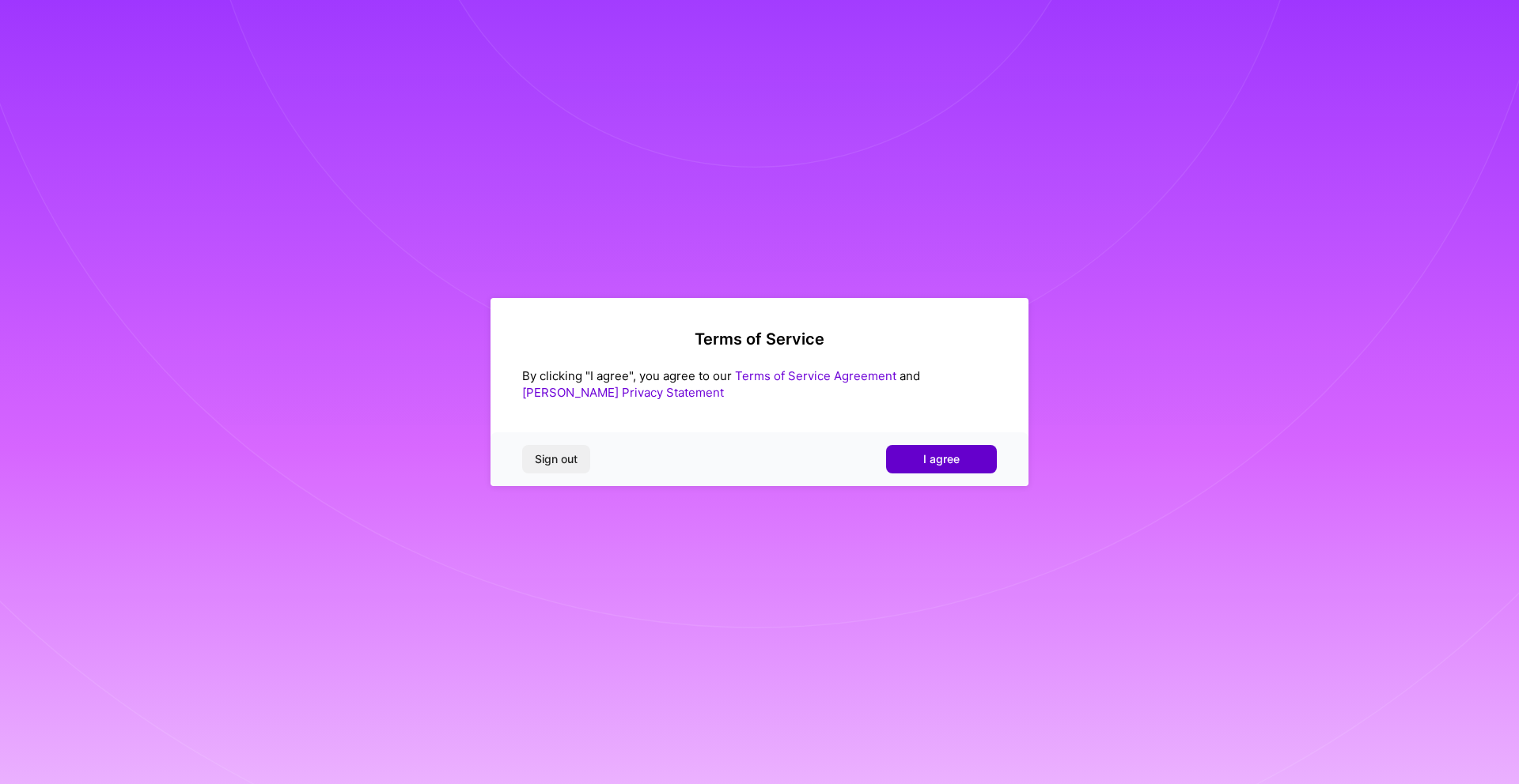
click at [942, 461] on span "I agree" at bounding box center [941, 459] width 36 height 16
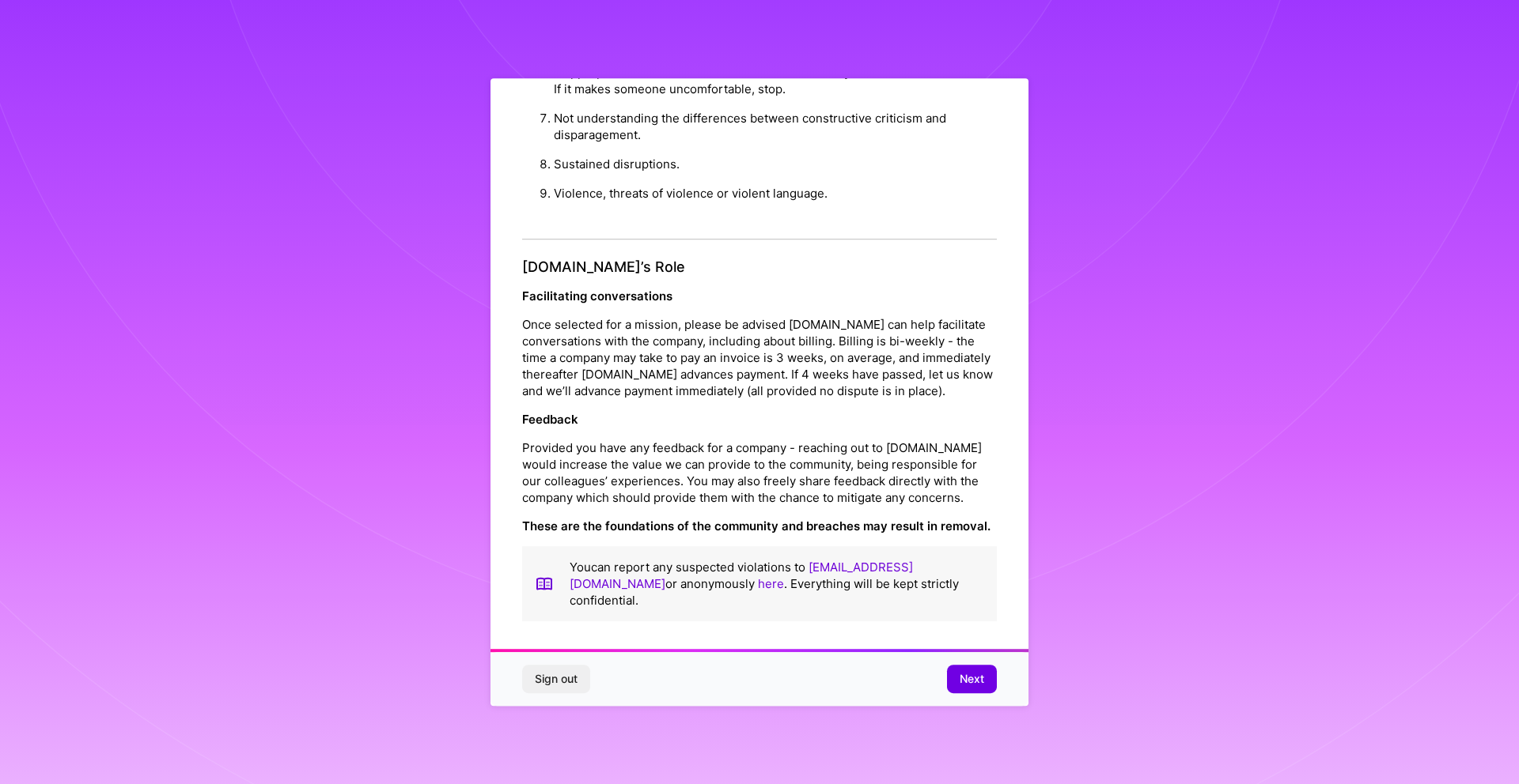
scroll to position [14, 0]
click at [973, 678] on span "Next" at bounding box center [971, 679] width 25 height 16
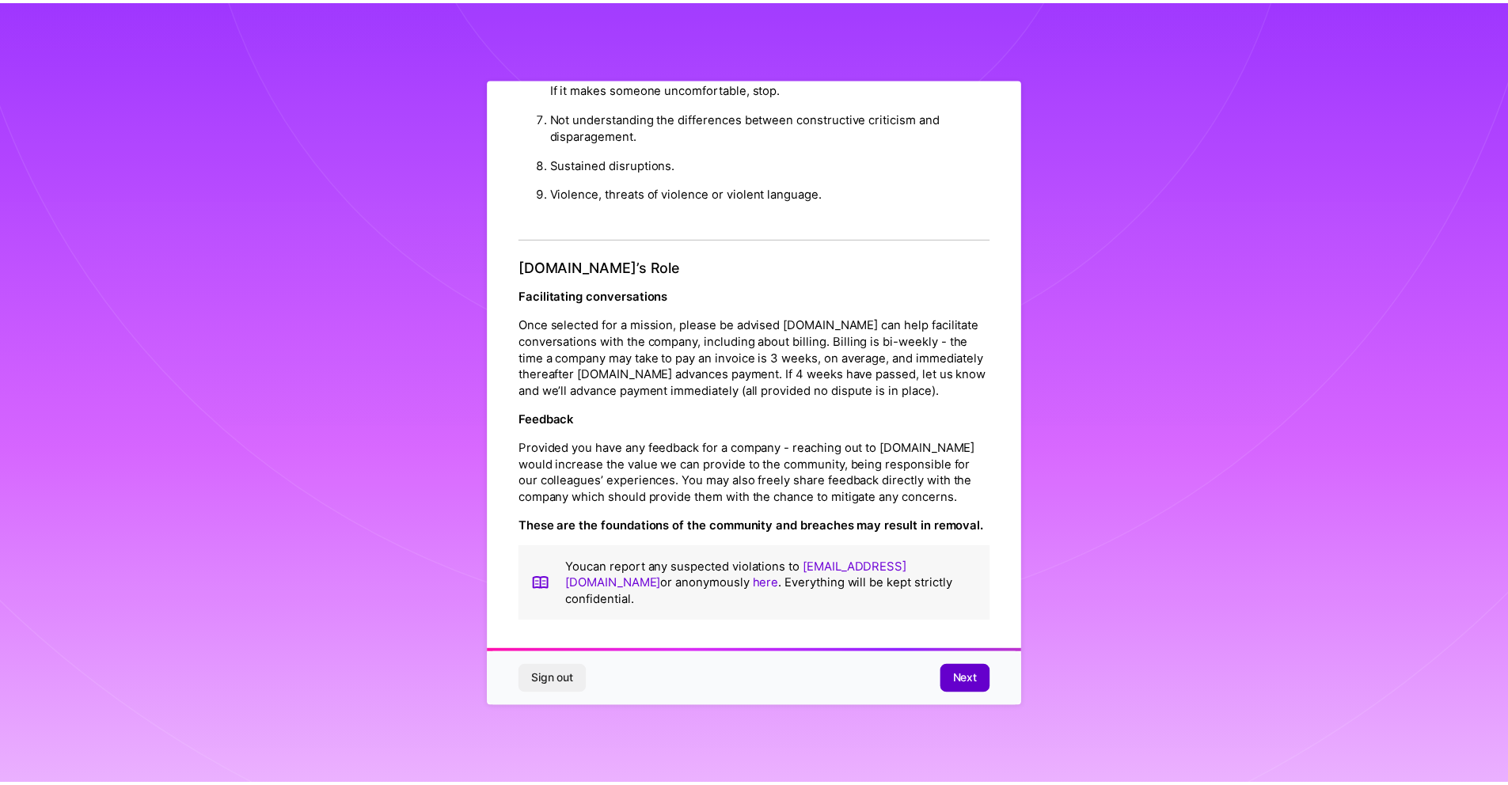
scroll to position [0, 0]
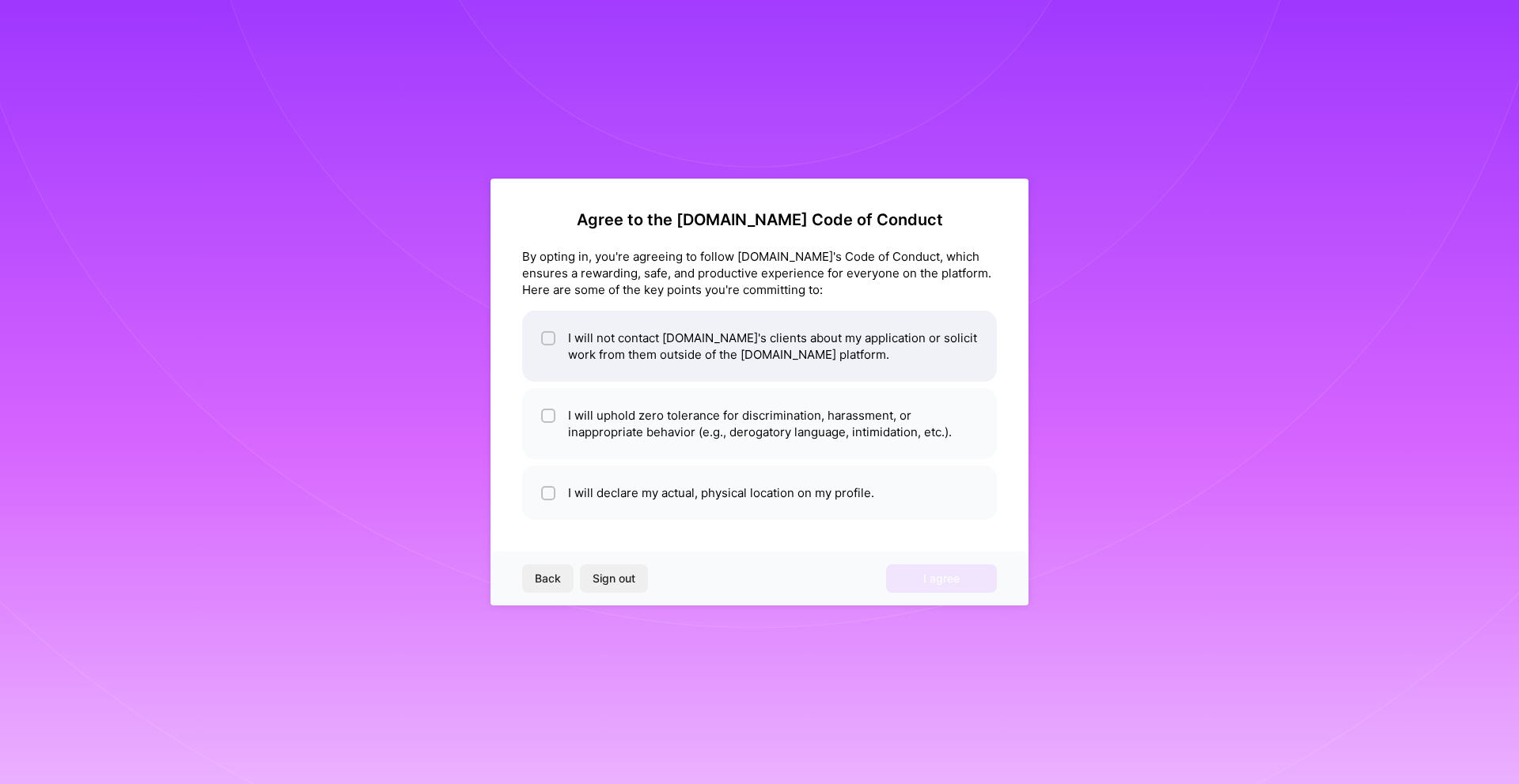
click at [549, 338] on input "checkbox" at bounding box center [550, 339] width 11 height 11
checkbox input "true"
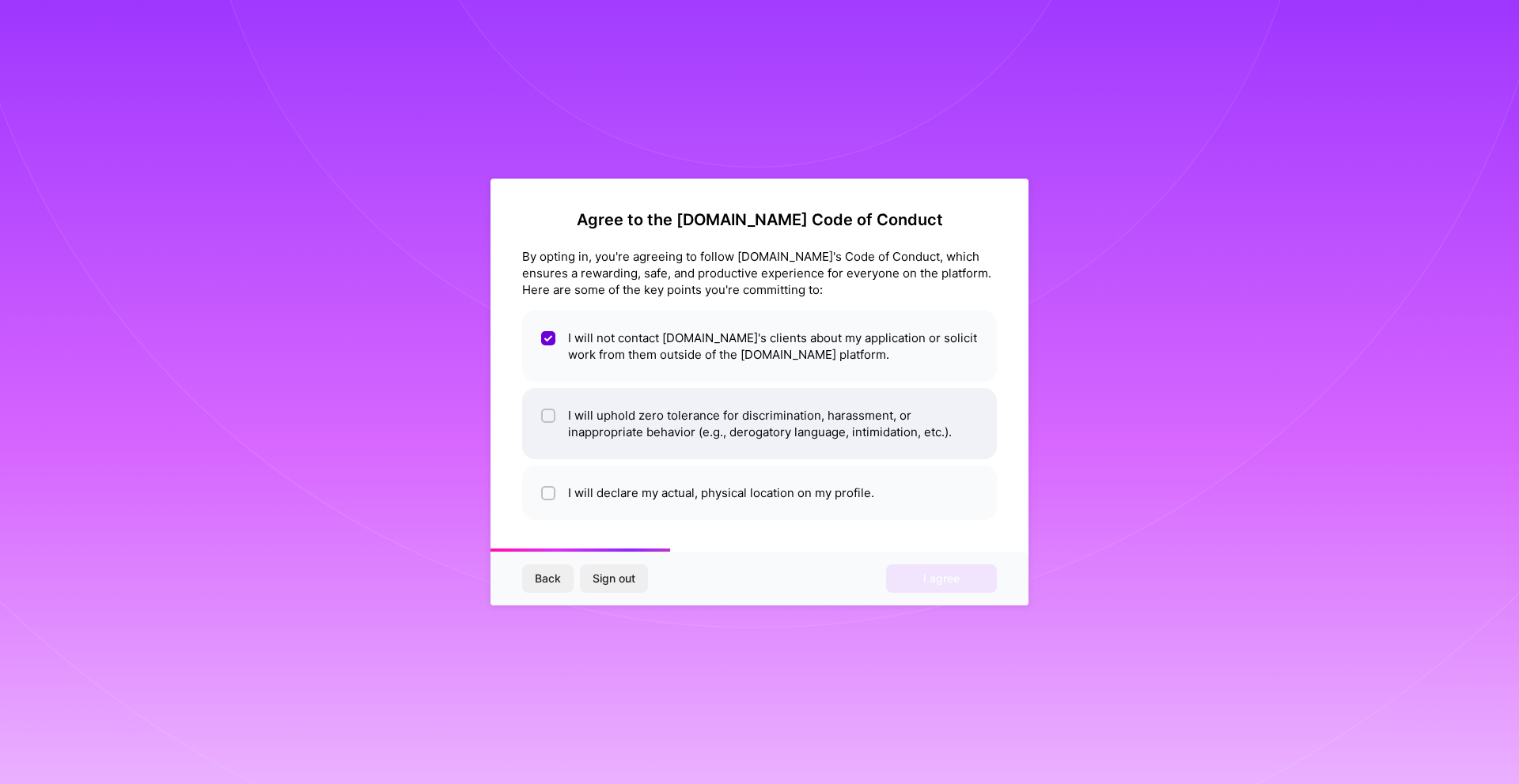
click at [548, 415] on input "checkbox" at bounding box center [550, 416] width 11 height 11
checkbox input "true"
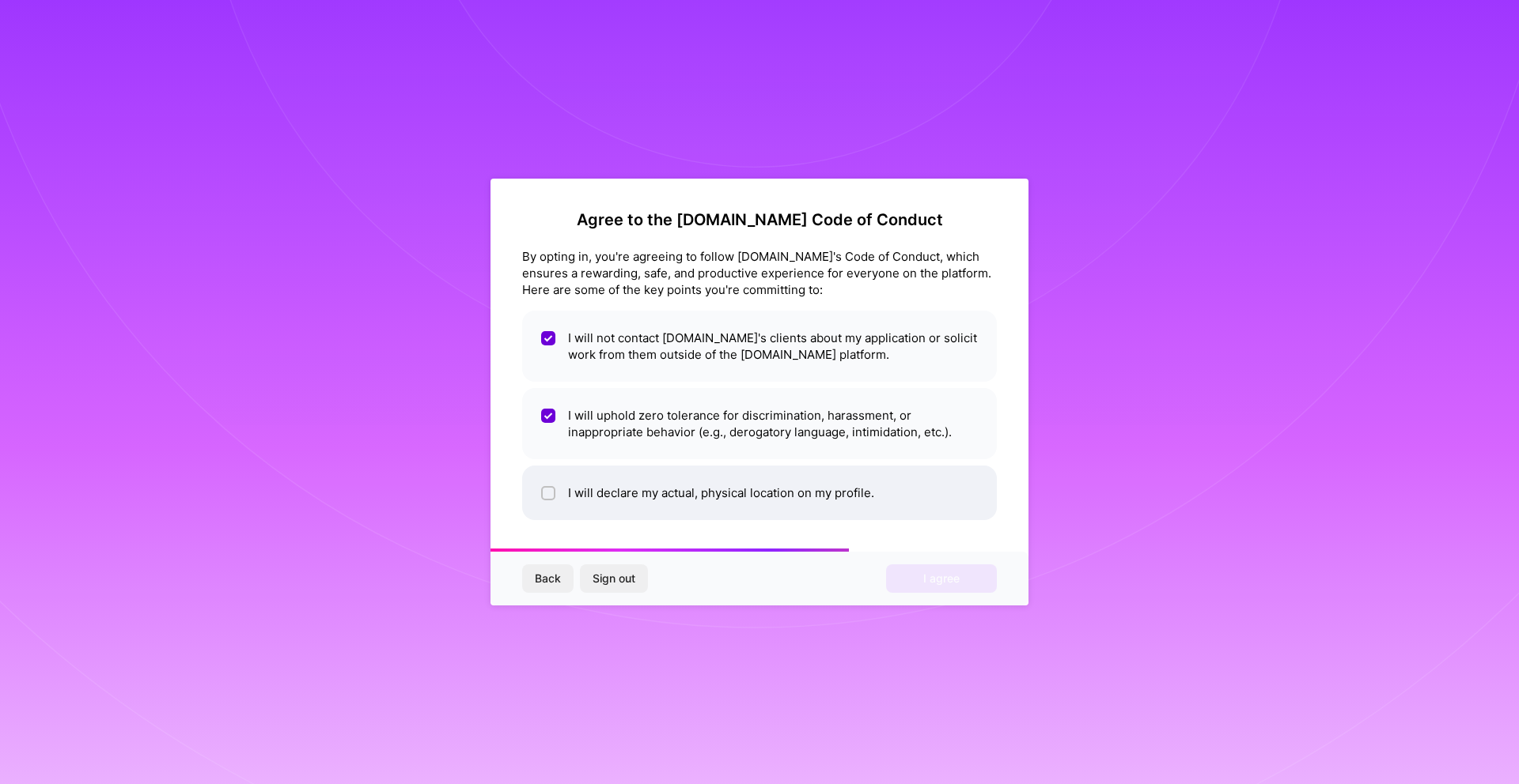
click at [550, 493] on input "checkbox" at bounding box center [550, 493] width 11 height 11
checkbox input "true"
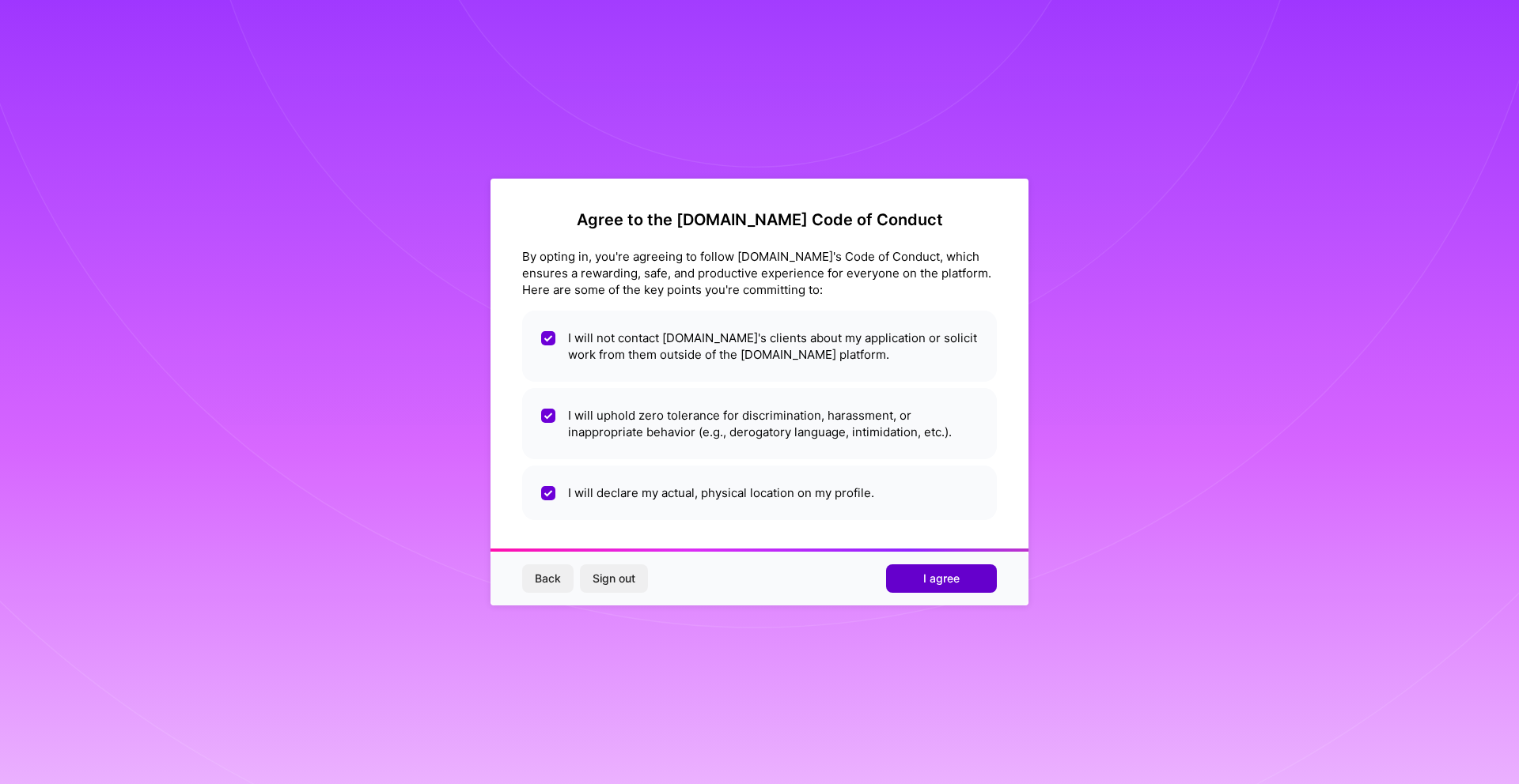
click at [947, 582] on span "I agree" at bounding box center [941, 579] width 36 height 16
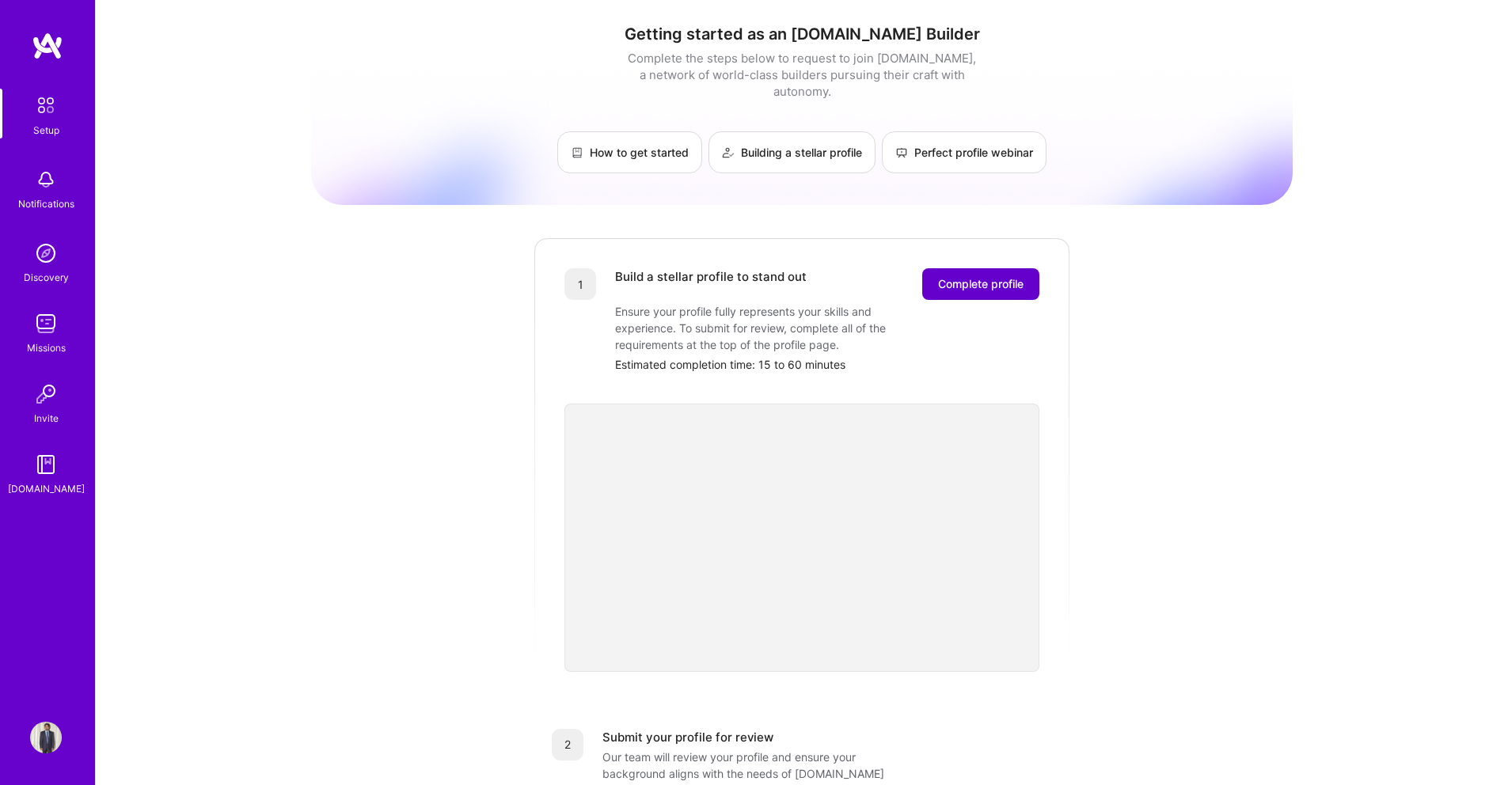
click at [981, 276] on span "Complete profile" at bounding box center [980, 284] width 85 height 16
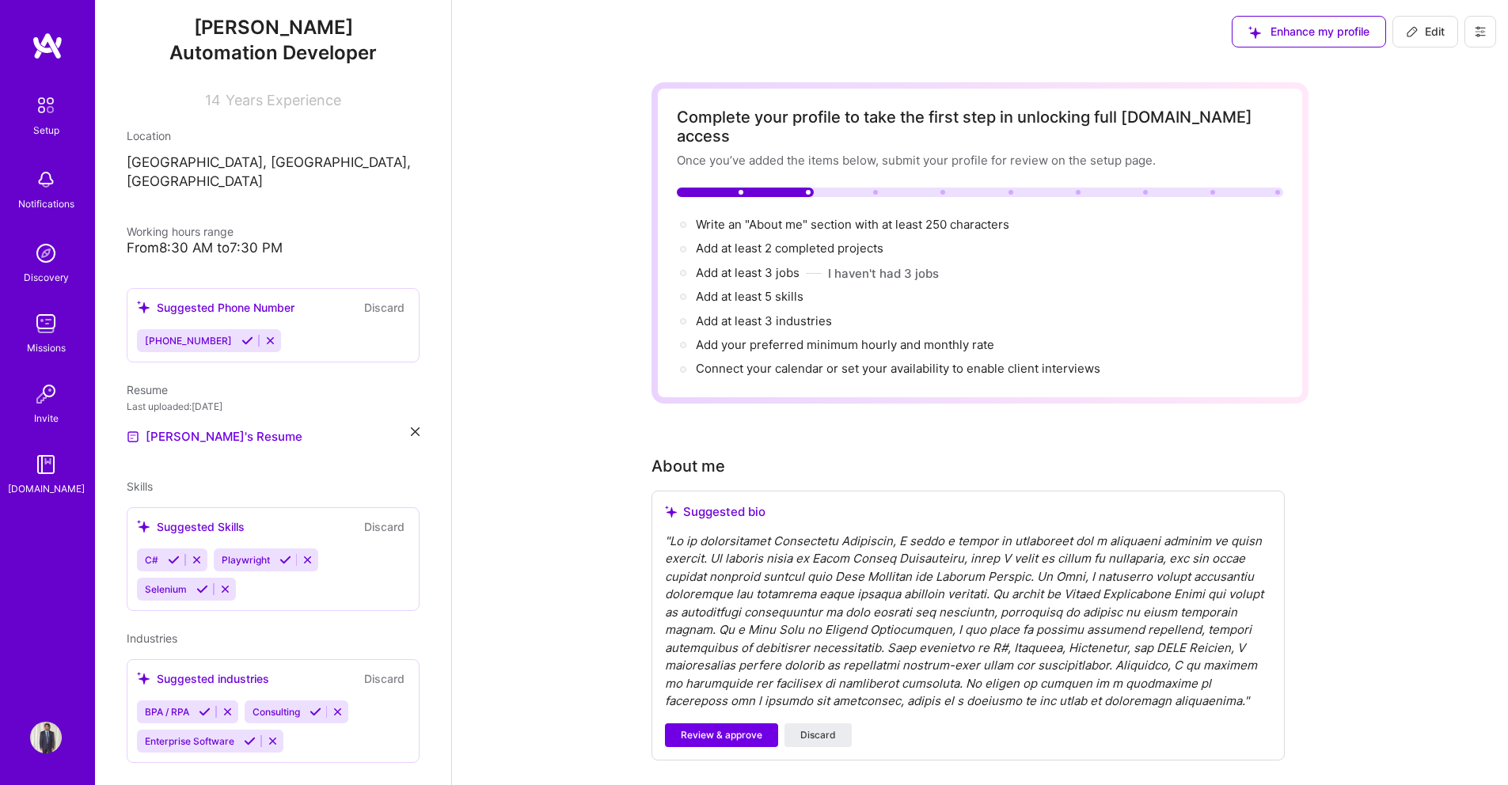
scroll to position [175, 0]
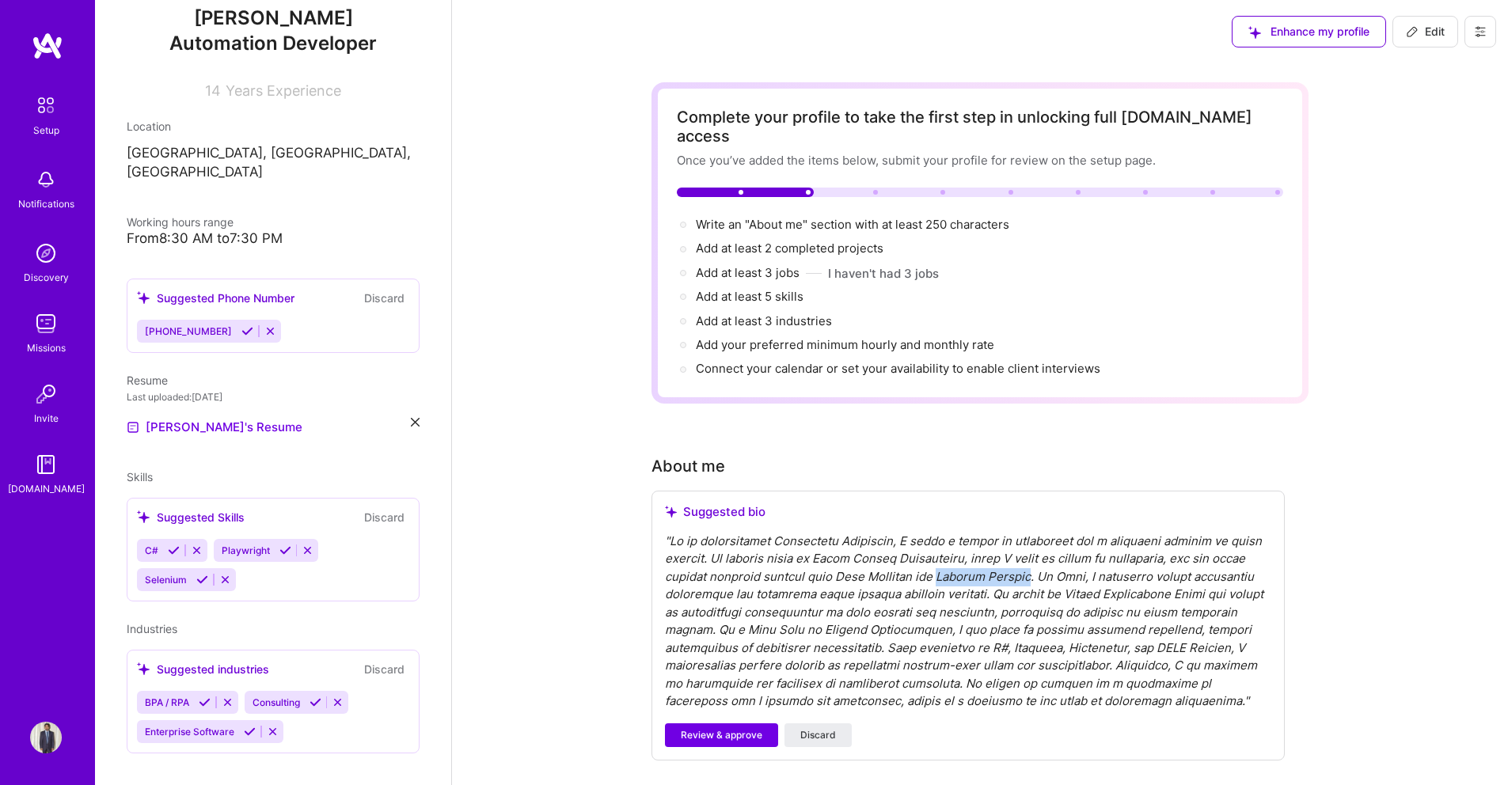
drag, startPoint x: 930, startPoint y: 556, endPoint x: 1025, endPoint y: 557, distance: 95.0
click at [1025, 557] on div "" "" at bounding box center [968, 622] width 606 height 178
click at [1024, 559] on div "" "" at bounding box center [968, 622] width 606 height 178
click at [730, 728] on span "Review & approve" at bounding box center [722, 735] width 82 height 14
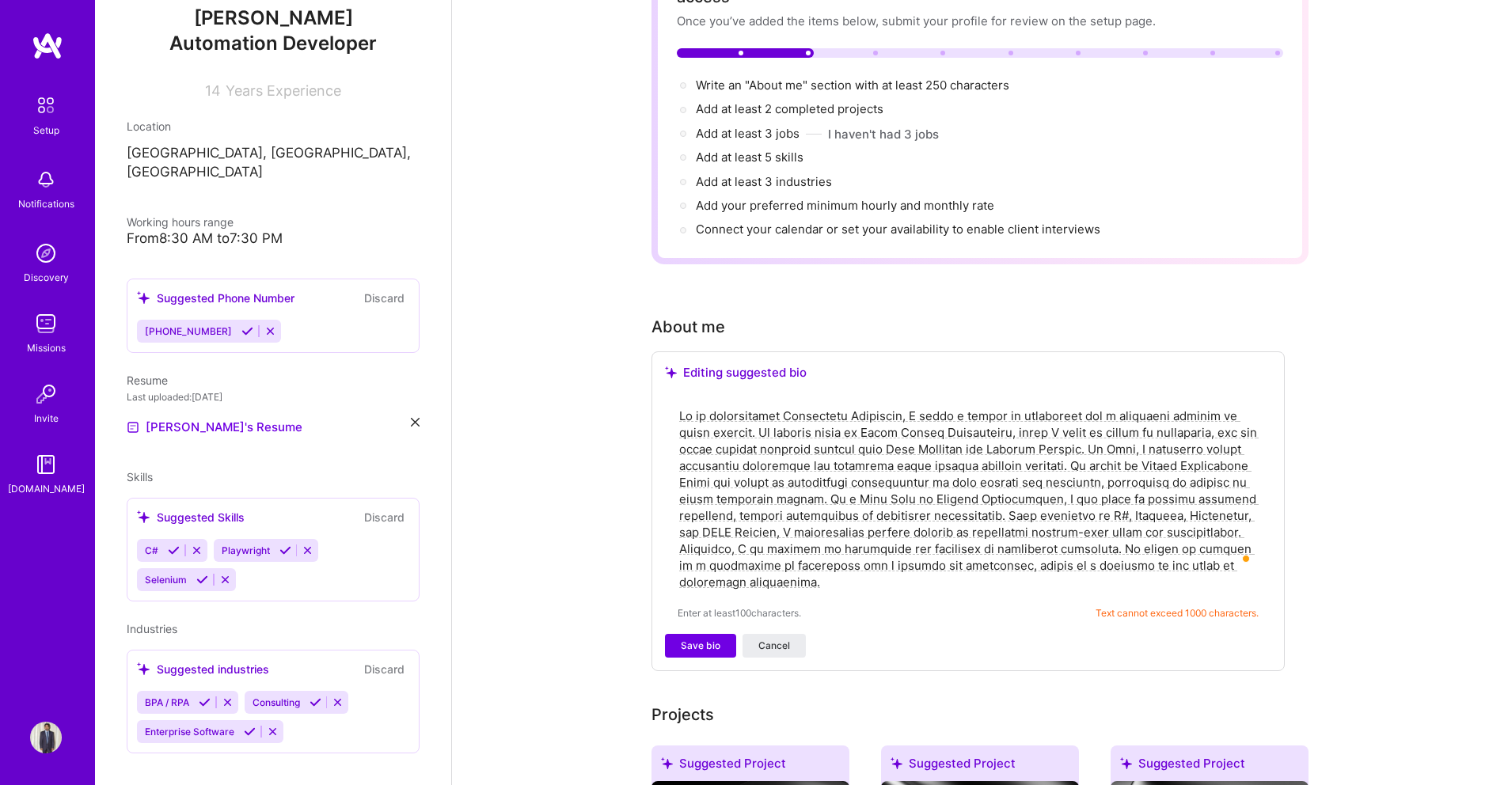
scroll to position [136, 0]
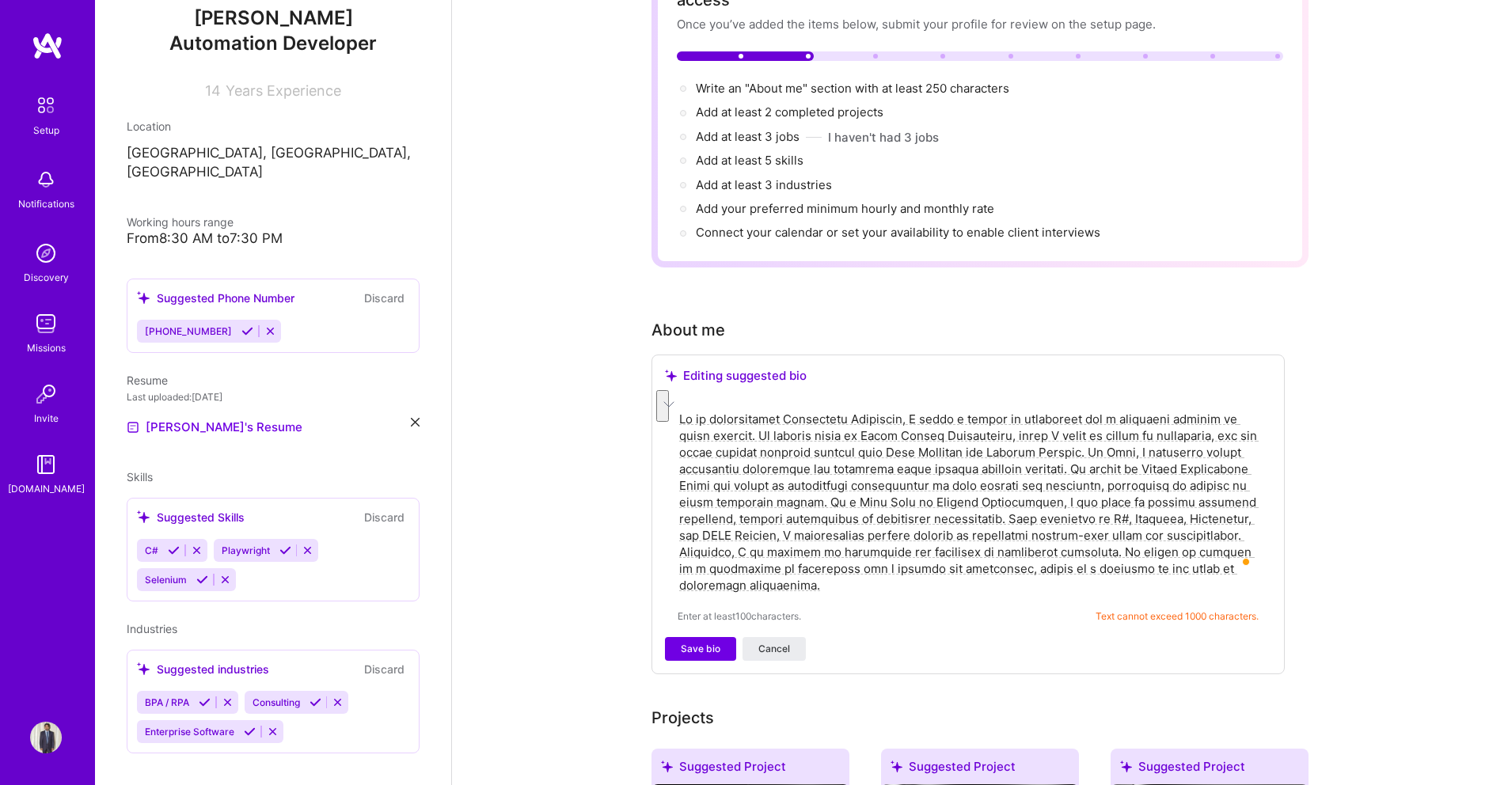
drag, startPoint x: 883, startPoint y: 566, endPoint x: 1112, endPoint y: 552, distance: 230.0
click at [1112, 552] on textarea "To enrich screen reader interactions, please activate Accessibility in Grammarl…" at bounding box center [968, 502] width 581 height 186
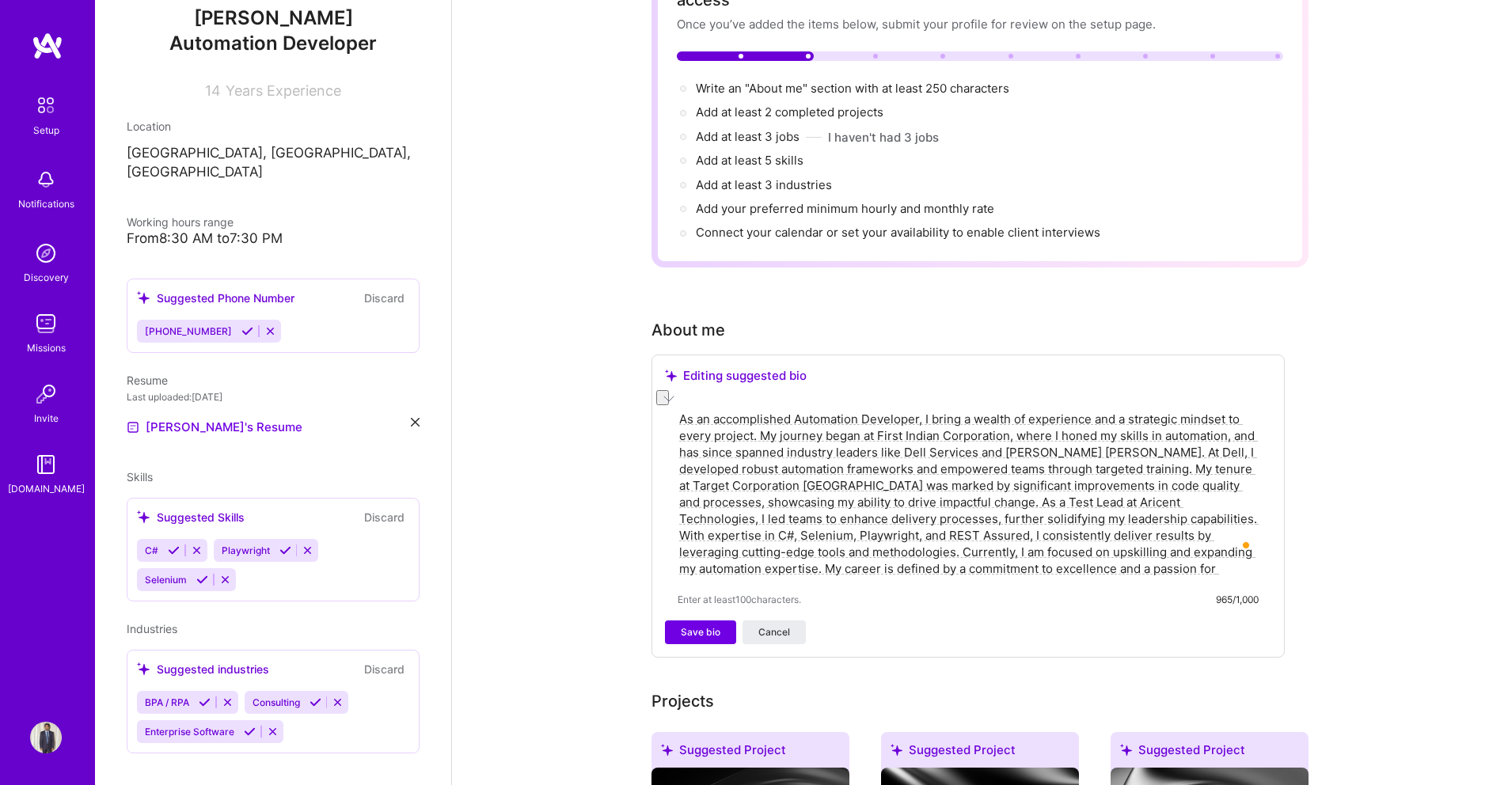
drag, startPoint x: 1099, startPoint y: 431, endPoint x: 1005, endPoint y: 435, distance: 93.5
click at [1005, 435] on textarea "As an accomplished Automation Developer, I bring a wealth of experience and a s…" at bounding box center [968, 493] width 581 height 169
type textarea "As an accomplished Automation Developer, I bring a wealth of experience and a s…"
click at [714, 625] on span "Save bio" at bounding box center [701, 632] width 40 height 14
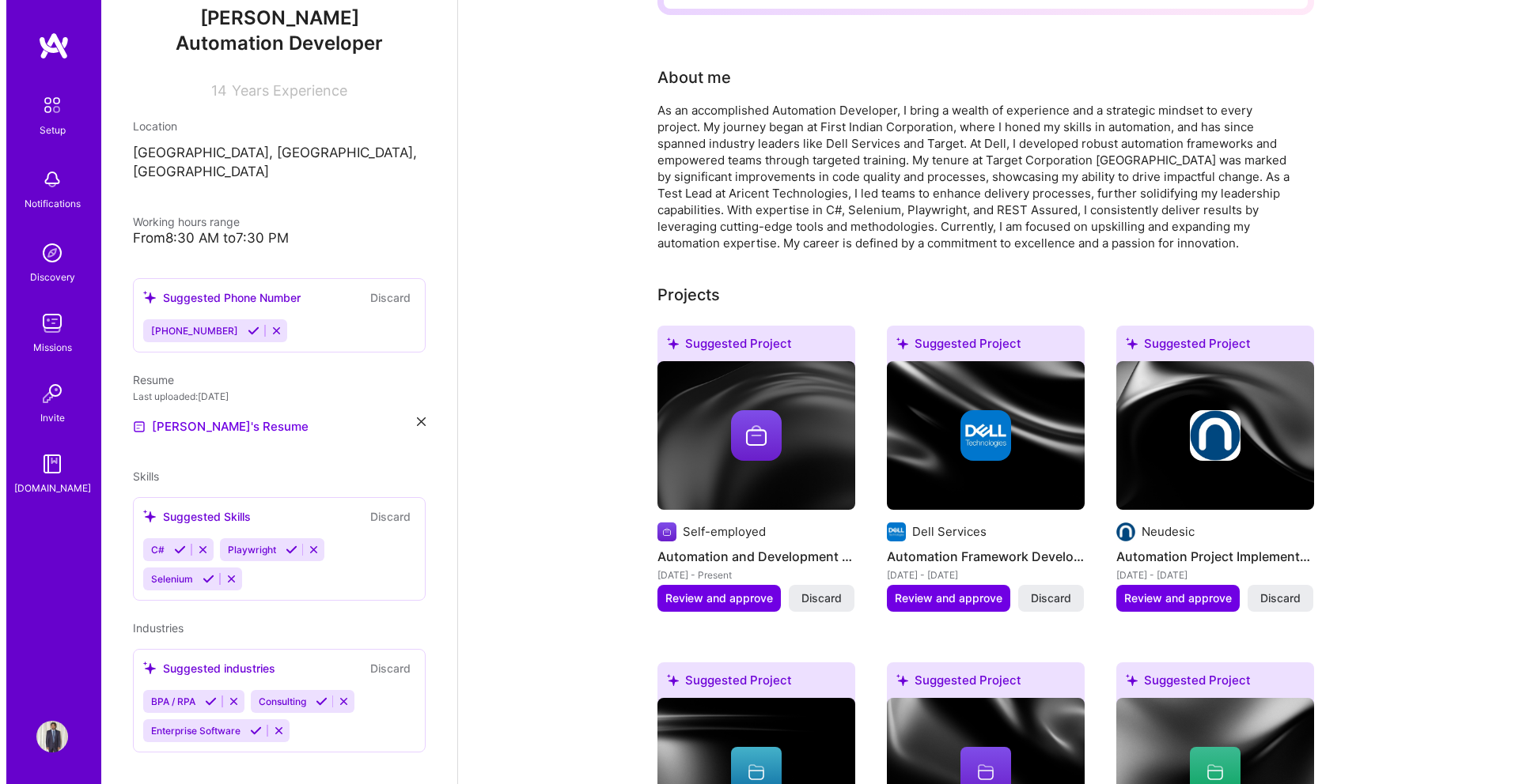
scroll to position [454, 0]
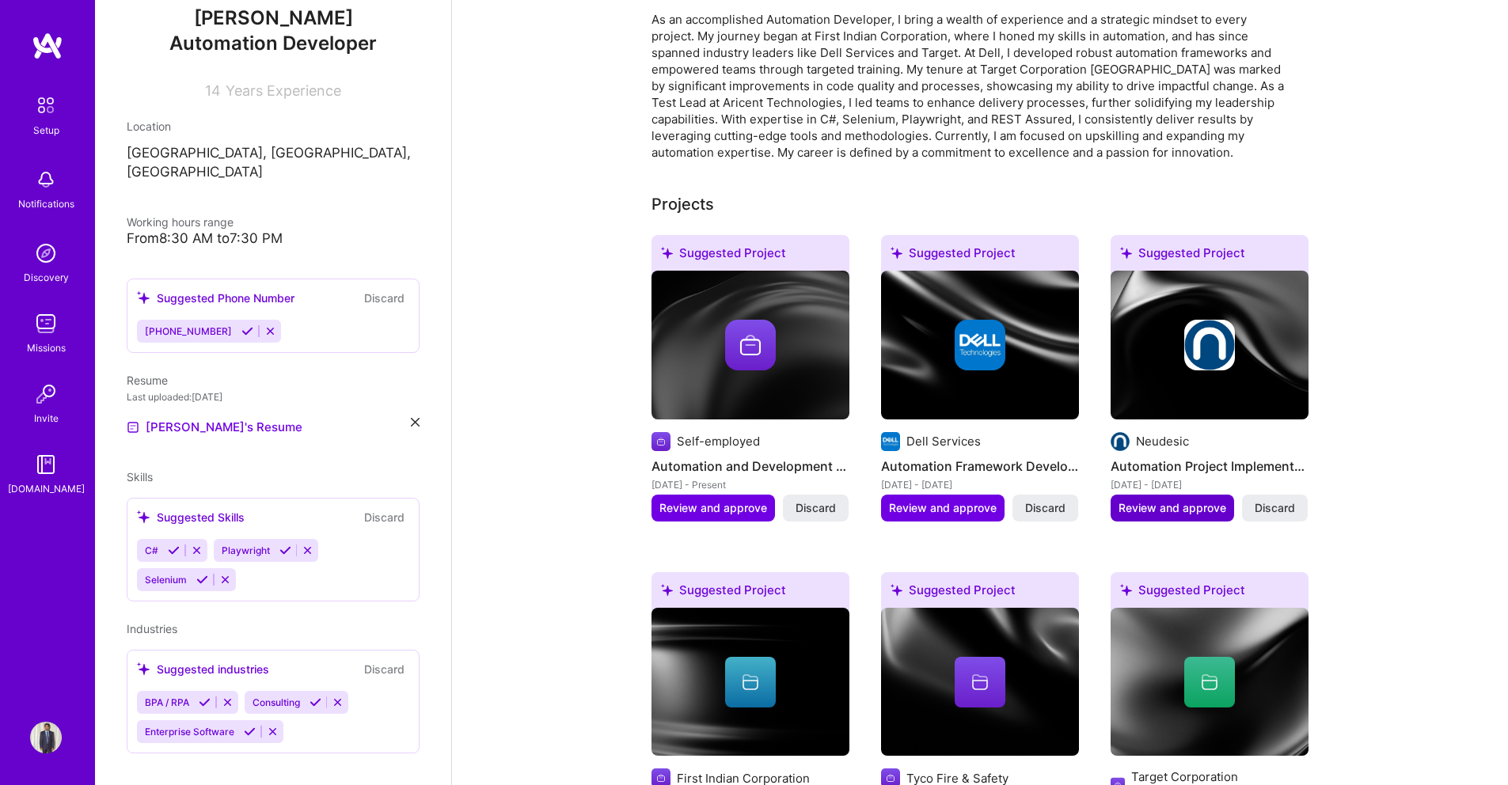
click at [1184, 500] on span "Review and approve" at bounding box center [1173, 508] width 108 height 16
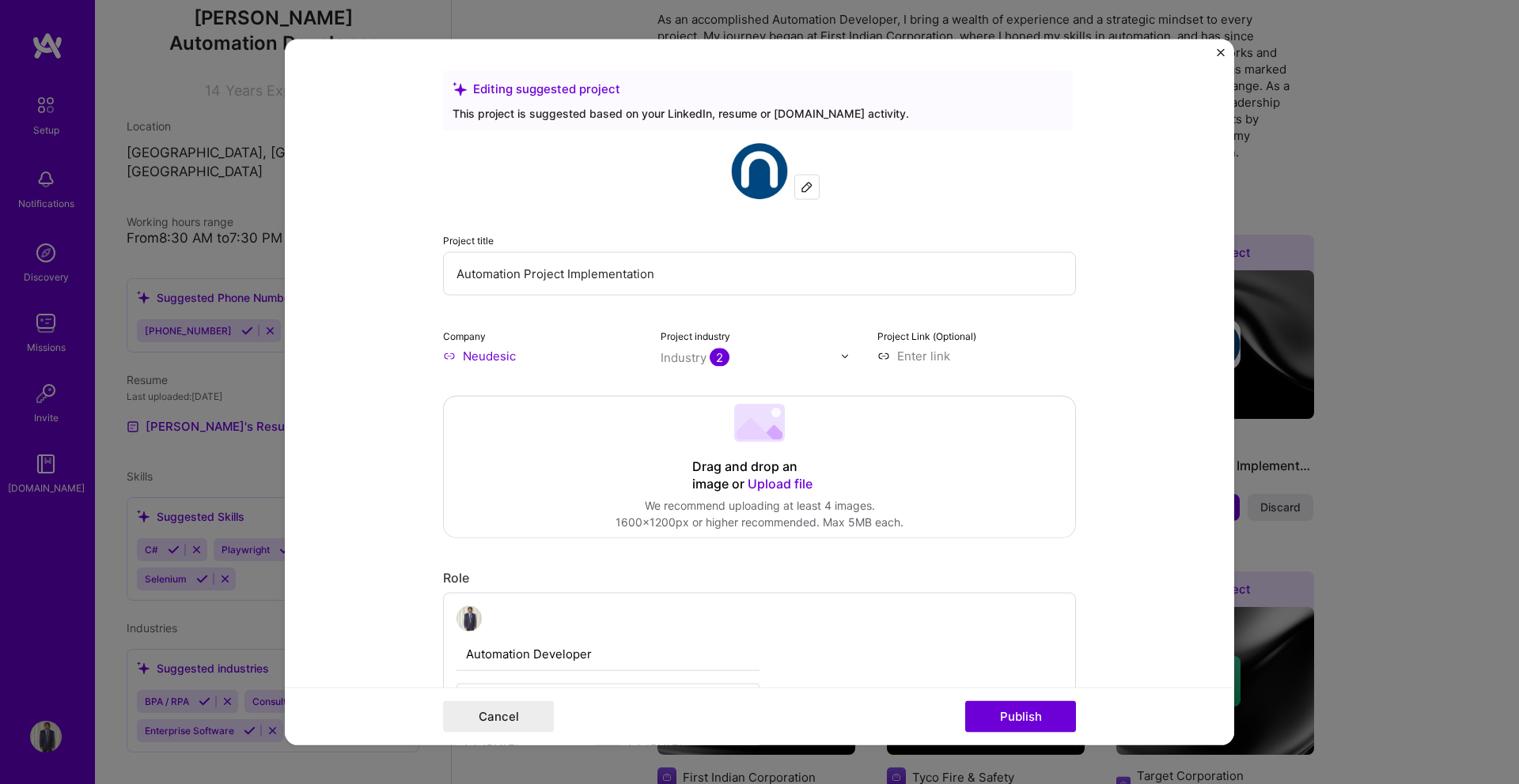
drag, startPoint x: 671, startPoint y: 271, endPoint x: 423, endPoint y: 272, distance: 248.0
click at [423, 272] on form "Editing suggested project This project is suggested based on your LinkedIn, res…" at bounding box center [760, 392] width 949 height 706
click at [450, 272] on input "Mobile Automation" at bounding box center [759, 275] width 633 height 44
type input "Appium C# Mobile Automation"
click at [780, 482] on span "Upload file" at bounding box center [779, 484] width 65 height 16
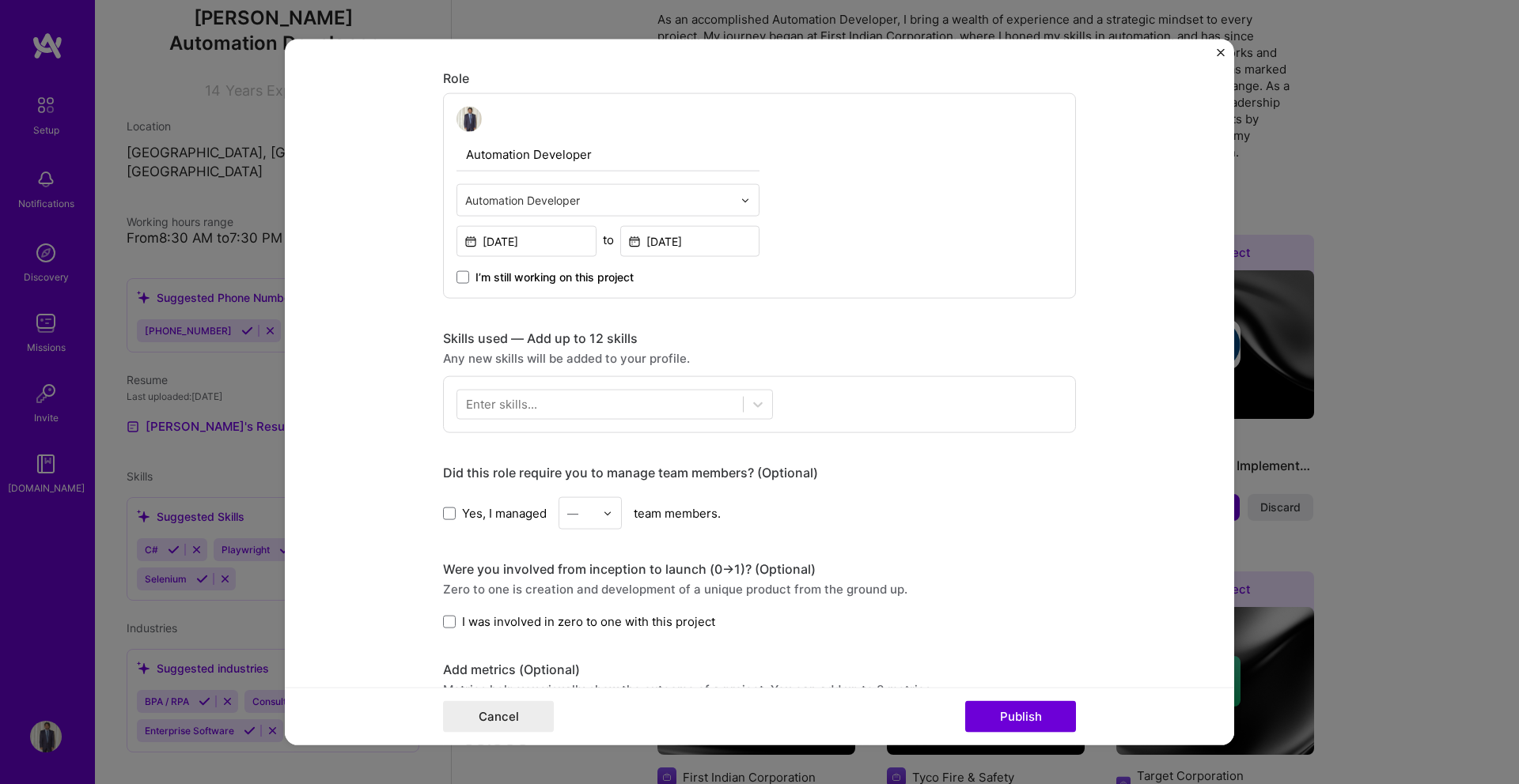
scroll to position [867, 0]
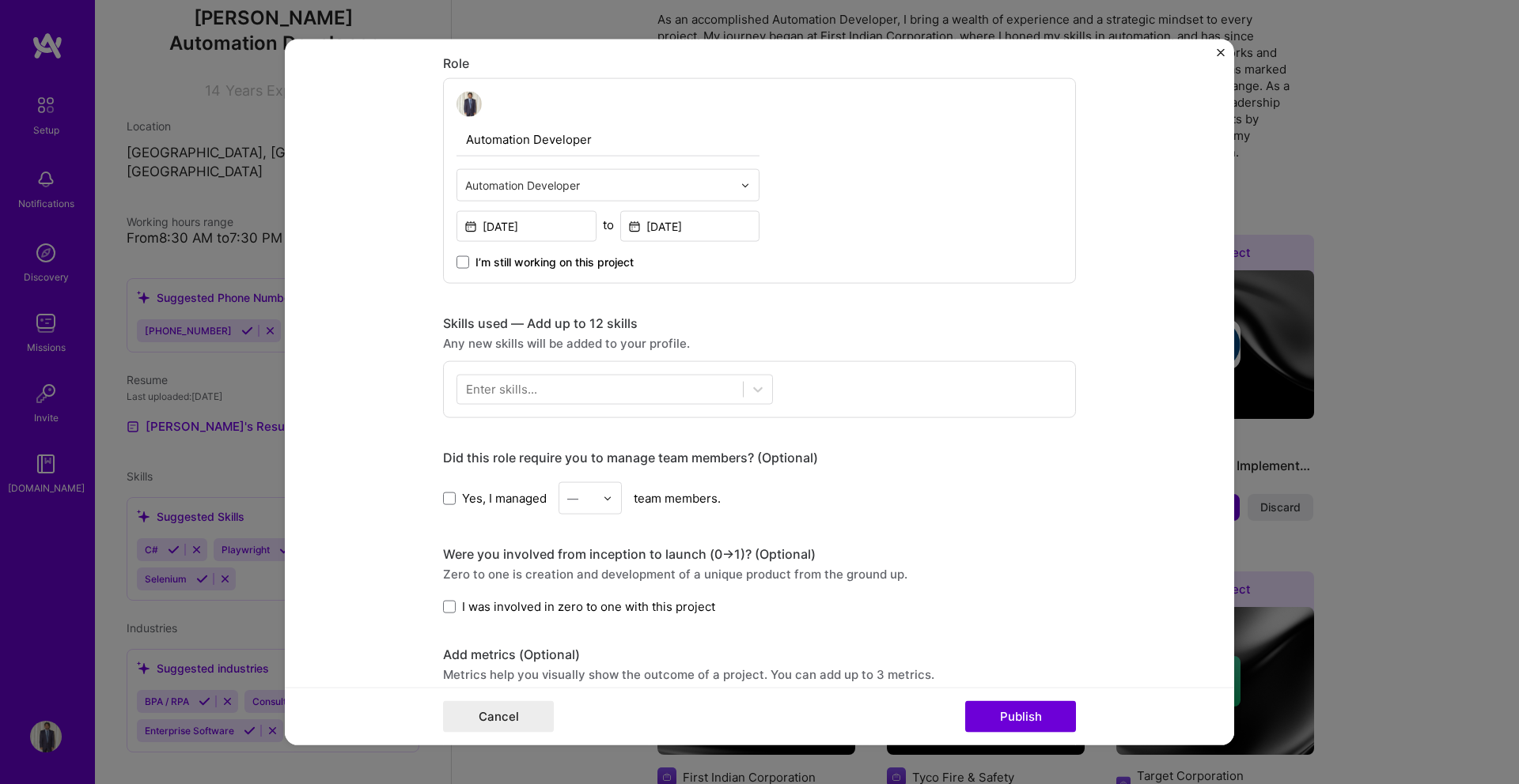
click at [479, 392] on div "Enter skills..." at bounding box center [501, 390] width 71 height 17
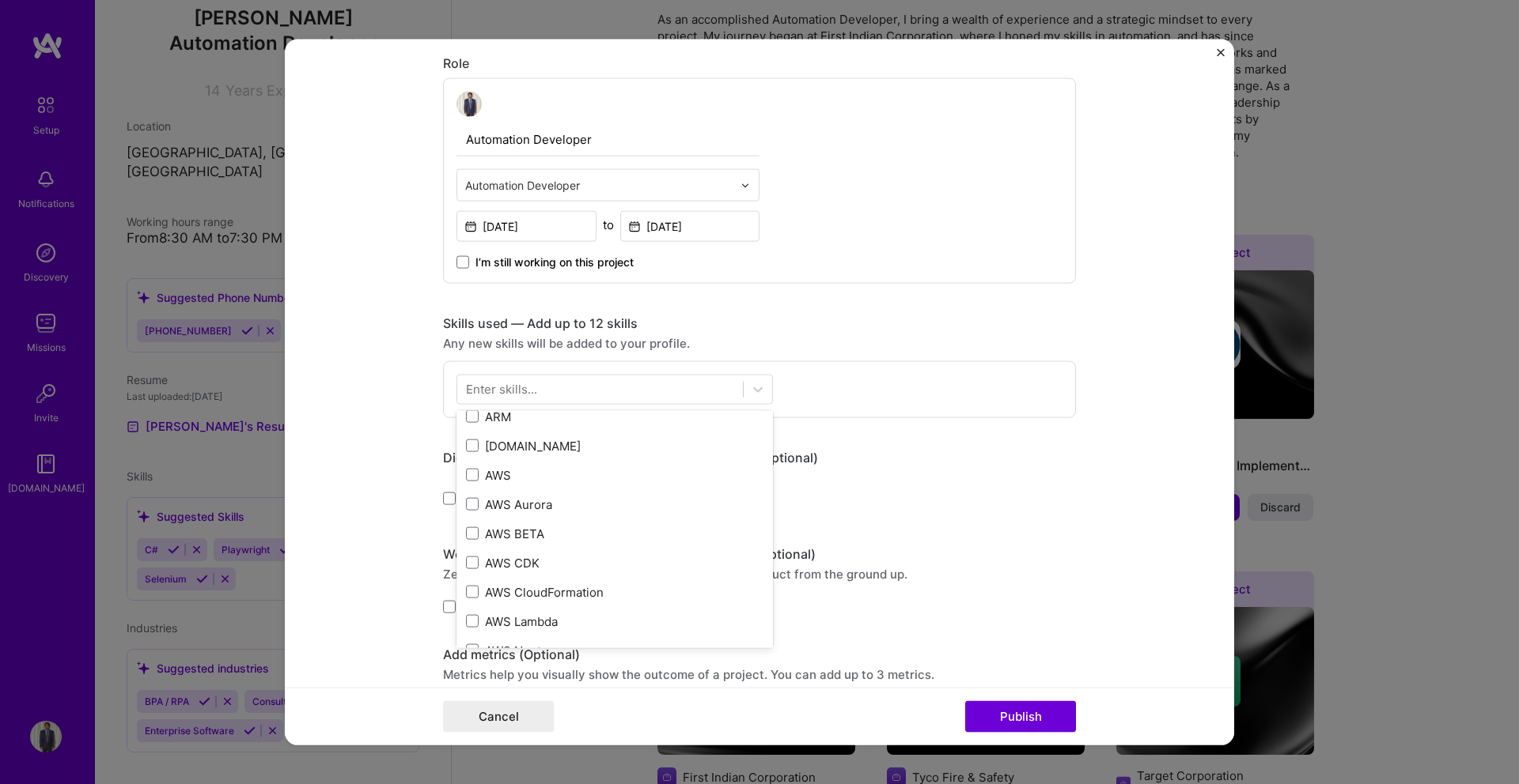
scroll to position [256, 0]
click at [513, 392] on div "Enter skills..." at bounding box center [501, 390] width 71 height 17
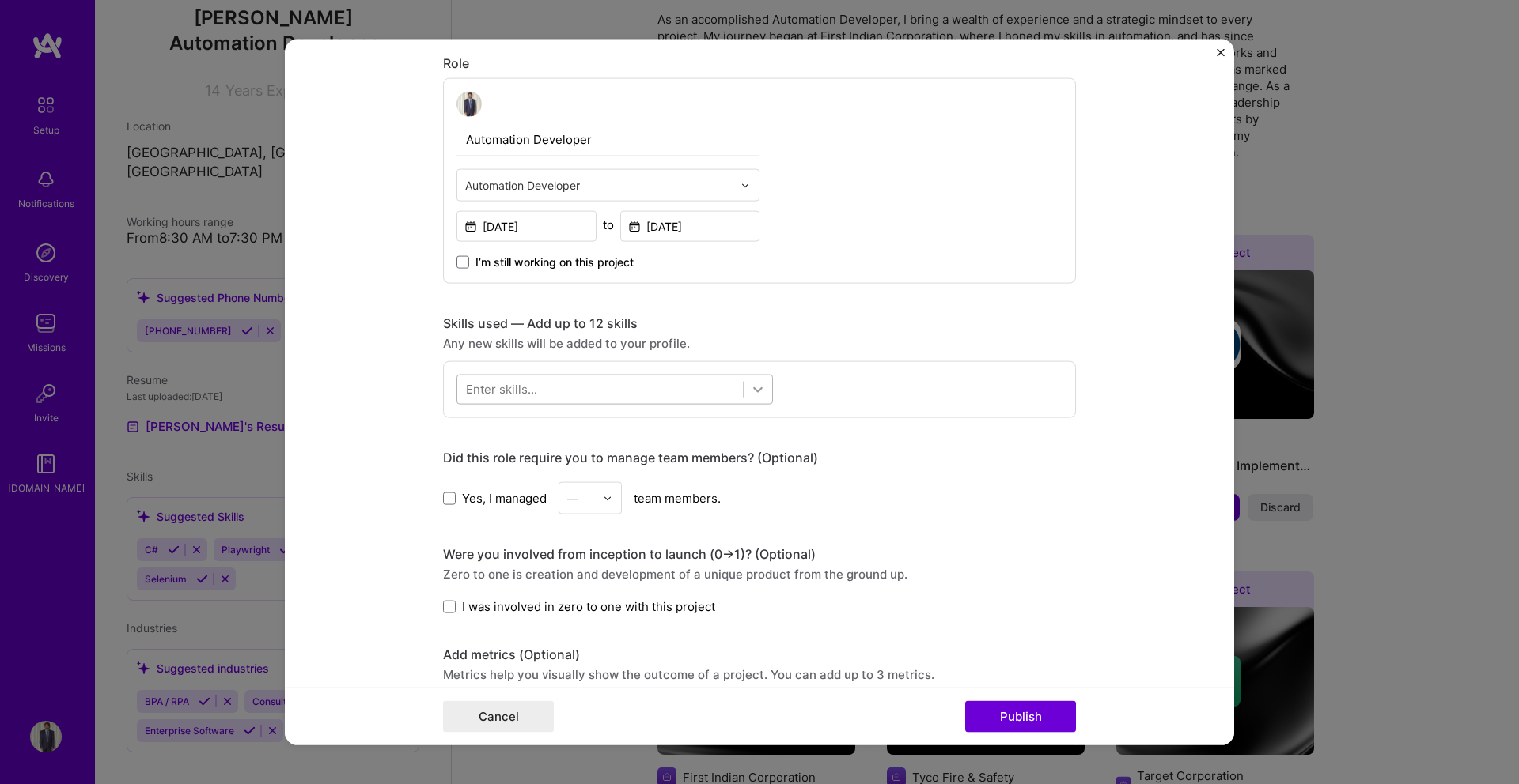
click at [758, 391] on icon at bounding box center [758, 390] width 16 height 16
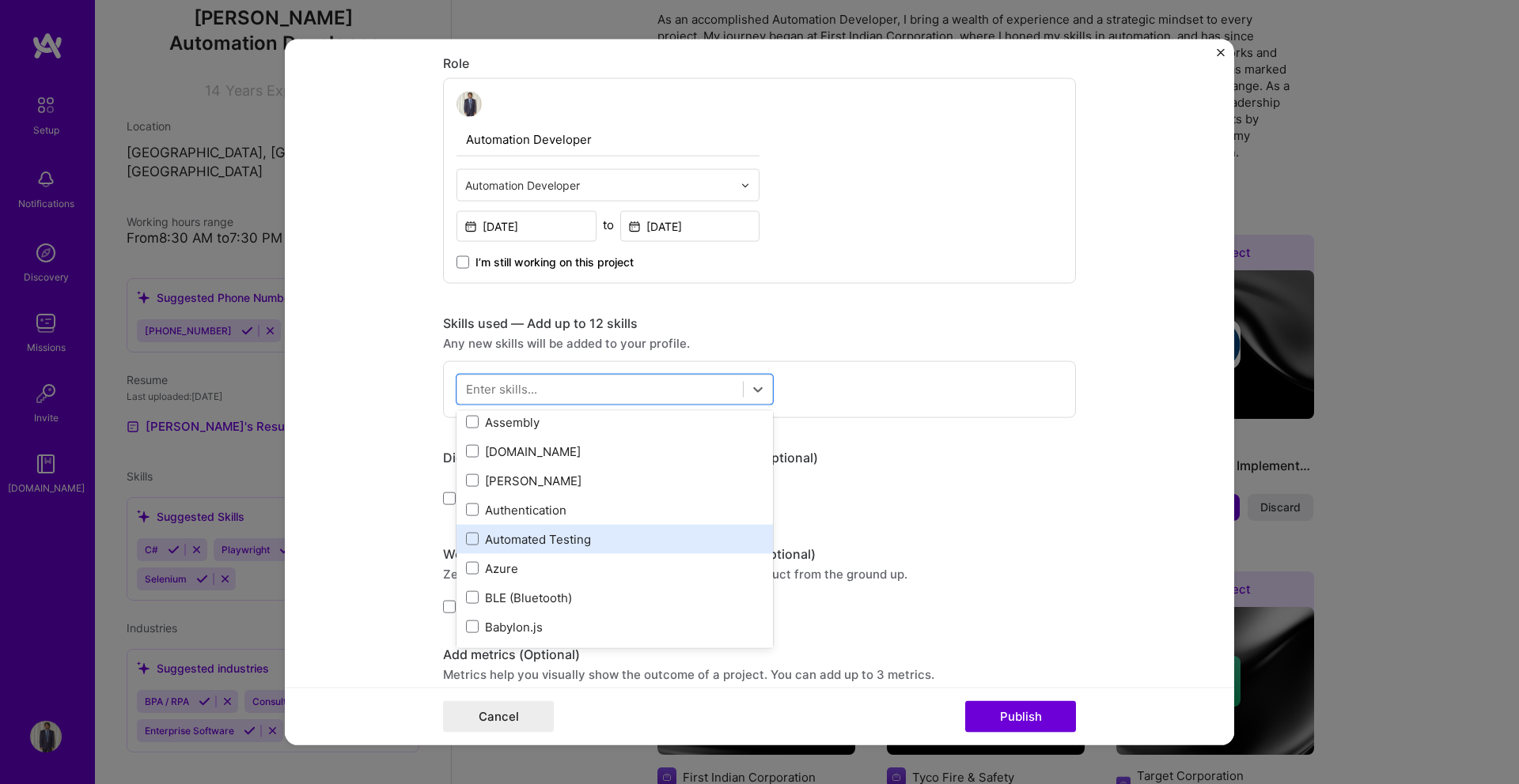
scroll to position [1174, 0]
click at [469, 537] on span at bounding box center [472, 538] width 13 height 13
click at [0, 0] on input "checkbox" at bounding box center [0, 0] width 0 height 0
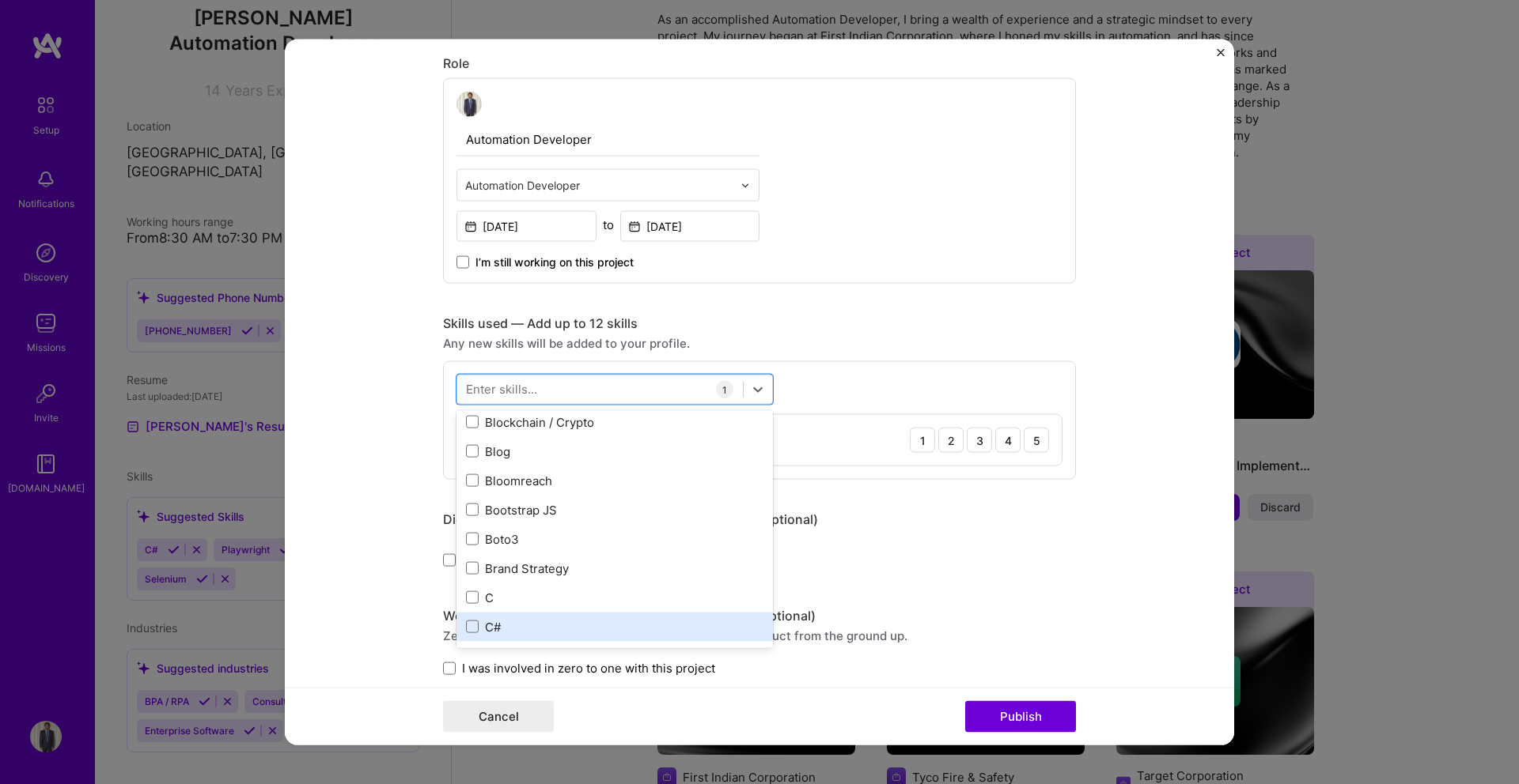
scroll to position [1558, 0]
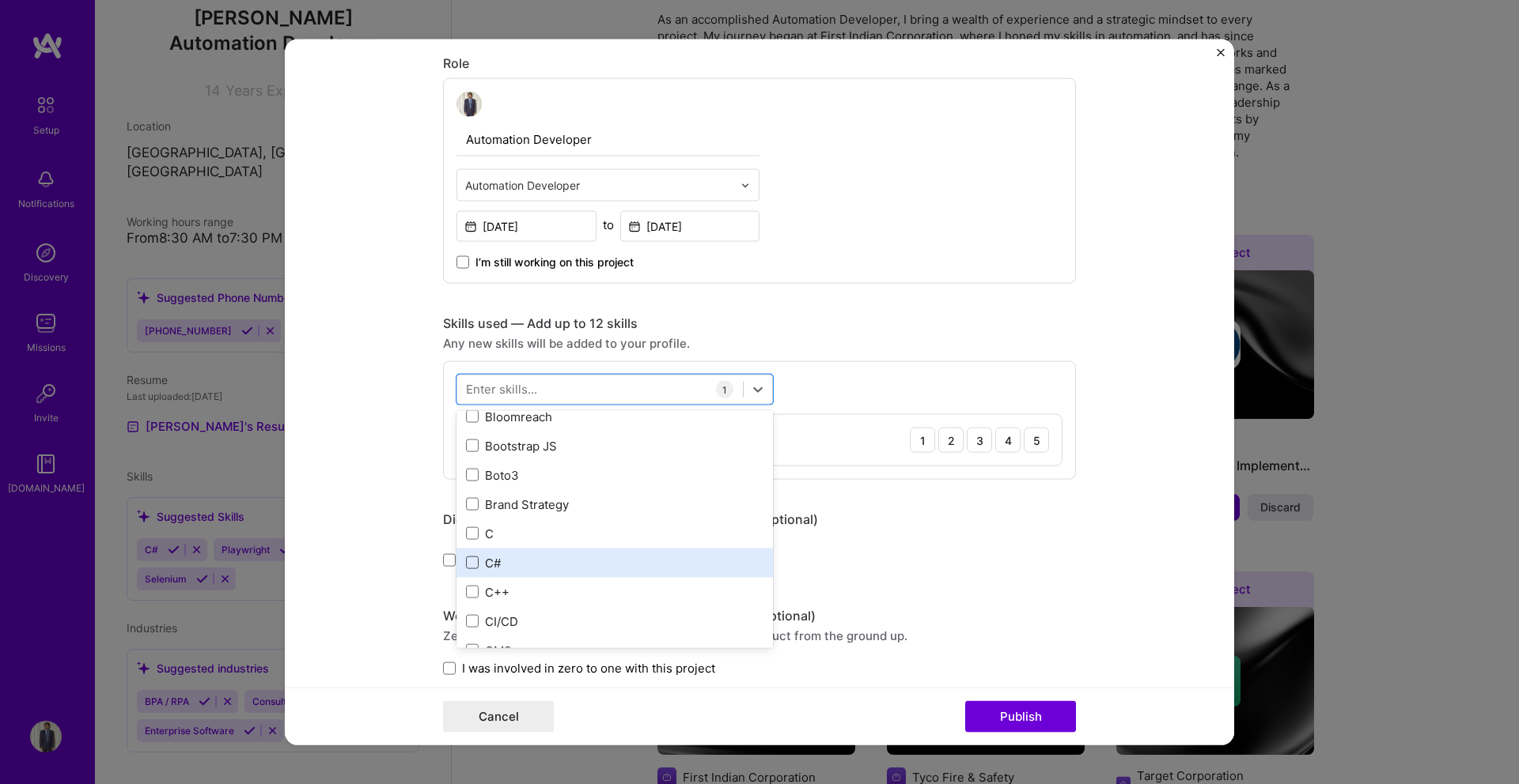
click at [469, 566] on span at bounding box center [472, 562] width 13 height 13
click at [0, 0] on input "checkbox" at bounding box center [0, 0] width 0 height 0
